Goal: Check status: Check status

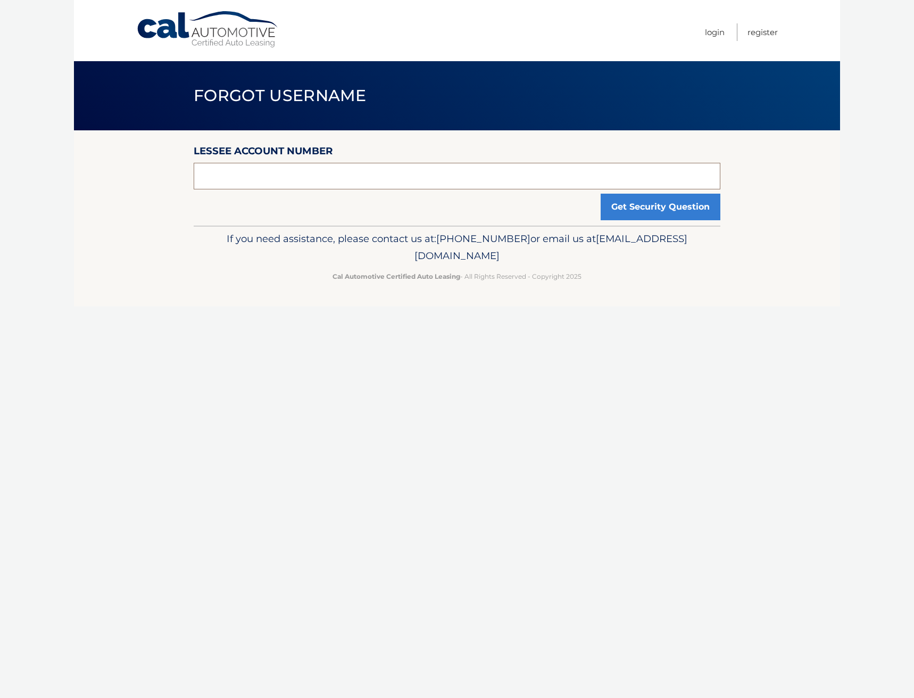
click at [328, 175] on input "text" at bounding box center [457, 176] width 526 height 27
click at [355, 178] on input "text" at bounding box center [457, 176] width 526 height 27
click at [722, 33] on link "Login" at bounding box center [715, 32] width 20 height 18
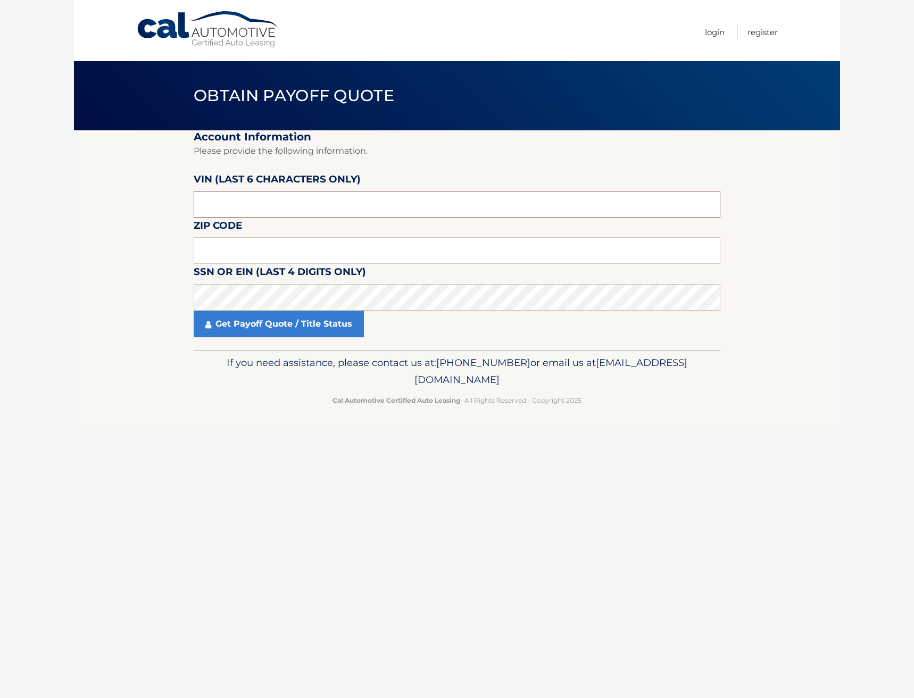
click at [236, 204] on input "text" at bounding box center [457, 204] width 526 height 27
click at [266, 249] on input "text" at bounding box center [457, 250] width 526 height 27
click at [254, 200] on input "text" at bounding box center [457, 204] width 526 height 27
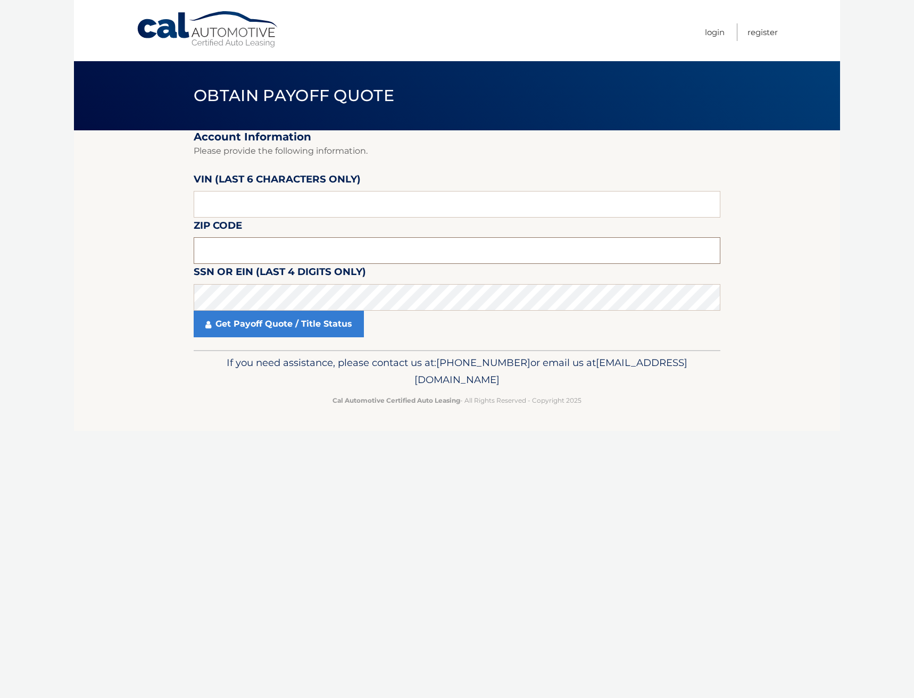
click at [243, 245] on input "text" at bounding box center [457, 250] width 526 height 27
type input "11779"
click at [225, 200] on input "text" at bounding box center [457, 204] width 526 height 27
type input "191139"
click at [258, 329] on link "Get Payoff Quote / Title Status" at bounding box center [279, 324] width 170 height 27
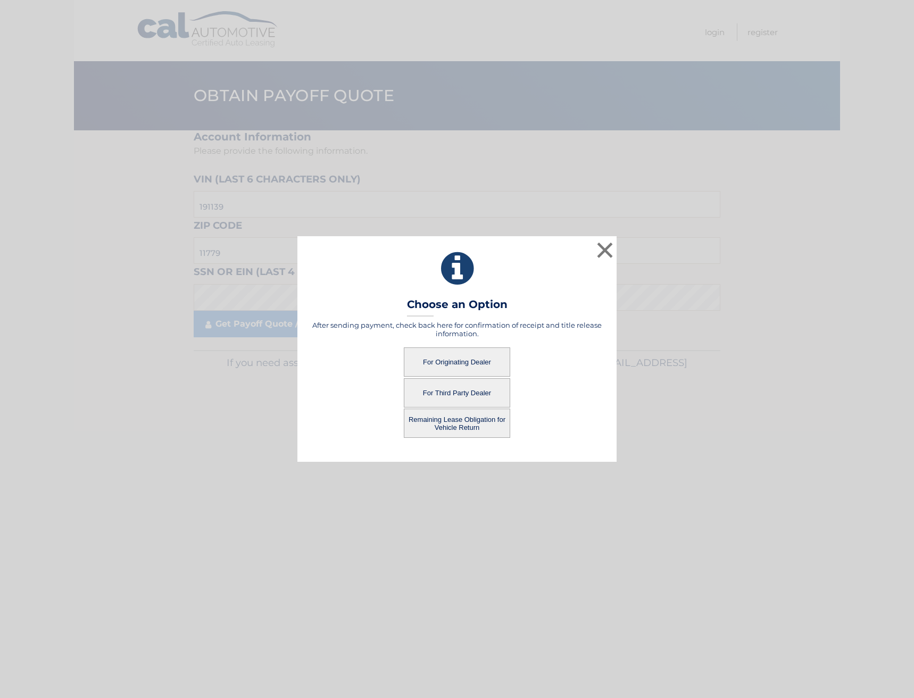
click at [461, 390] on button "For Third Party Dealer" at bounding box center [457, 392] width 106 height 29
click at [462, 392] on button "For Third Party Dealer" at bounding box center [457, 392] width 106 height 29
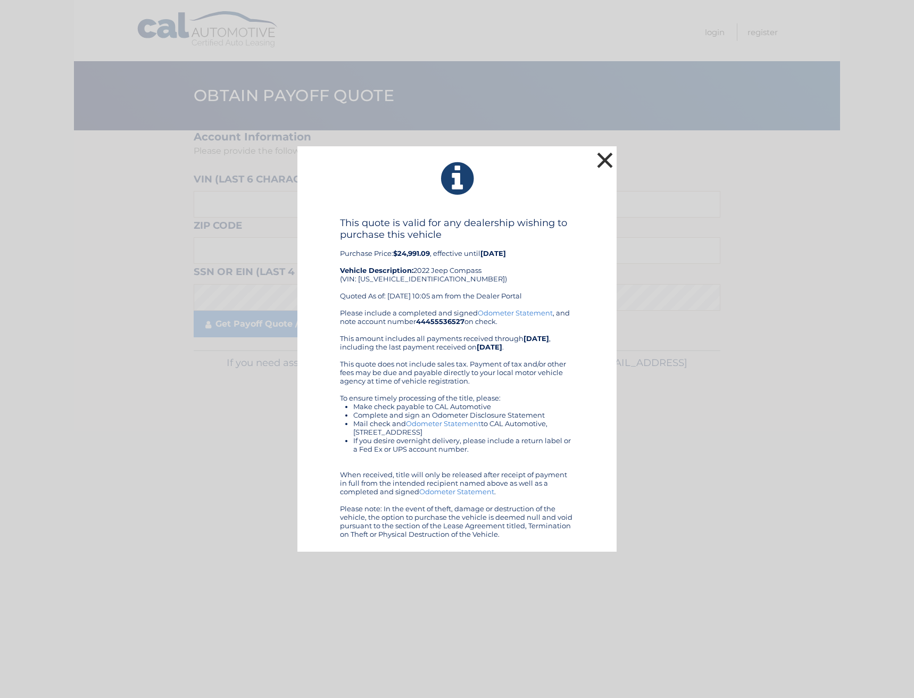
click at [605, 161] on button "×" at bounding box center [604, 159] width 21 height 21
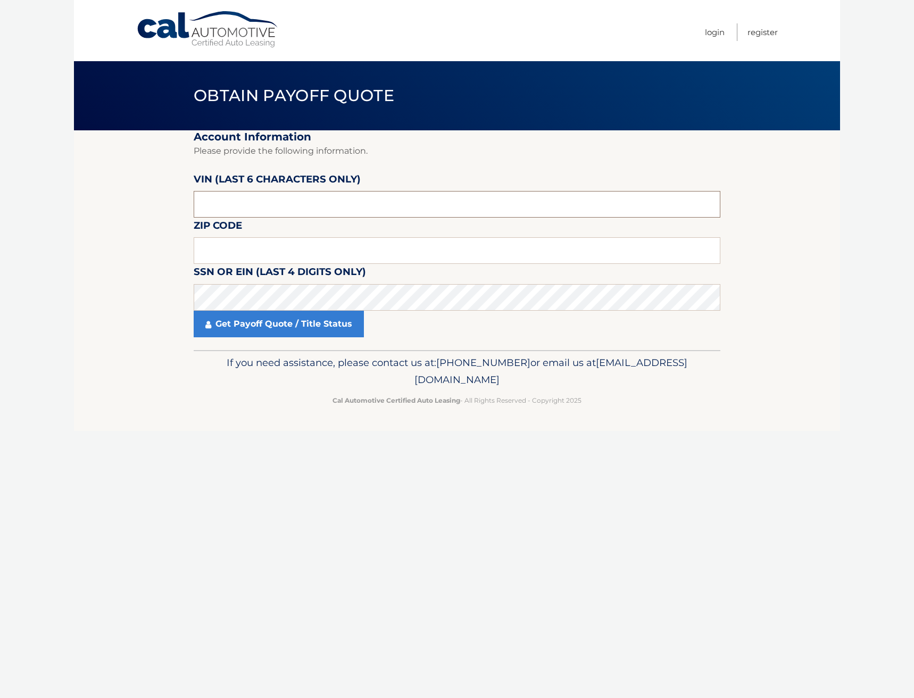
click at [262, 205] on input "text" at bounding box center [457, 204] width 526 height 27
type input "191139"
click at [271, 247] on input "text" at bounding box center [457, 250] width 526 height 27
drag, startPoint x: 249, startPoint y: 256, endPoint x: 136, endPoint y: 247, distance: 114.1
click at [136, 247] on section "Account Information Please provide the following information. VIN (last 6 chara…" at bounding box center [457, 240] width 766 height 220
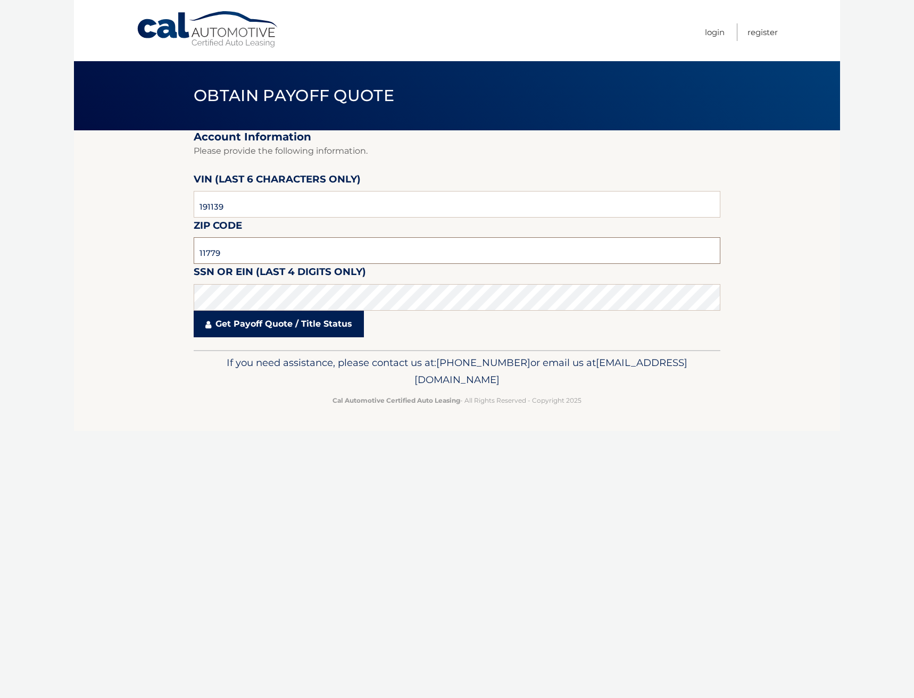
type input "11779"
click at [242, 321] on link "Get Payoff Quote / Title Status" at bounding box center [279, 324] width 170 height 27
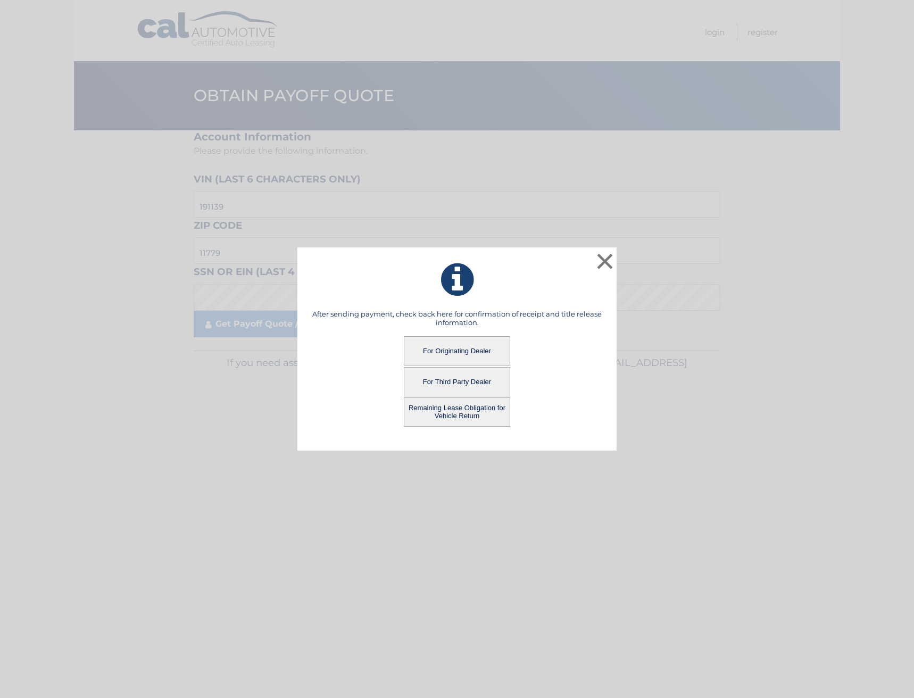
click at [461, 412] on button "Remaining Lease Obligation for Vehicle Return" at bounding box center [457, 411] width 106 height 29
click at [457, 414] on button "Remaining Lease Obligation for Vehicle Return" at bounding box center [457, 411] width 106 height 29
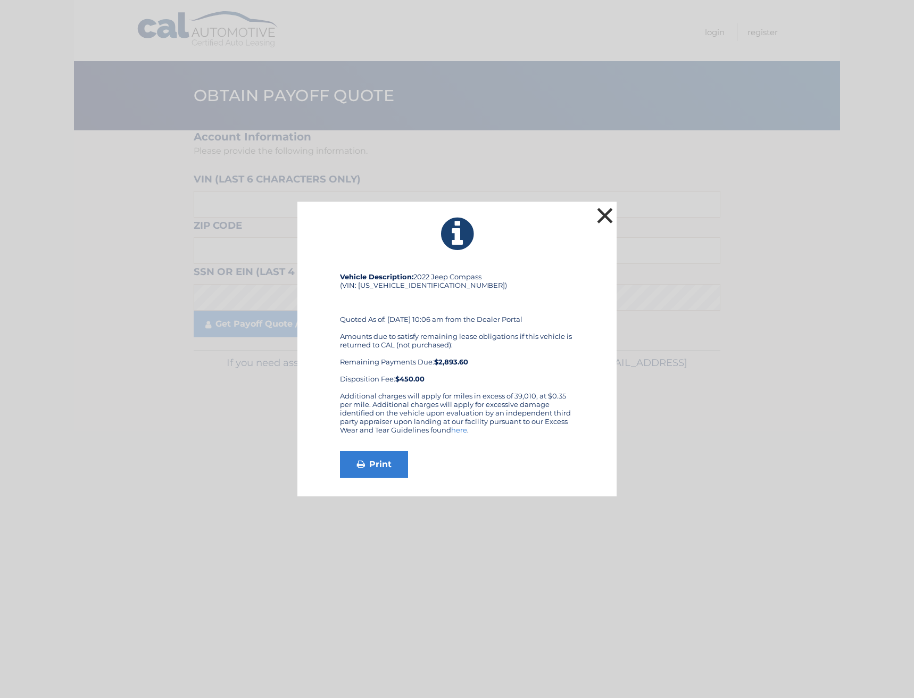
click at [606, 209] on button "×" at bounding box center [604, 215] width 21 height 21
